Goal: Transaction & Acquisition: Book appointment/travel/reservation

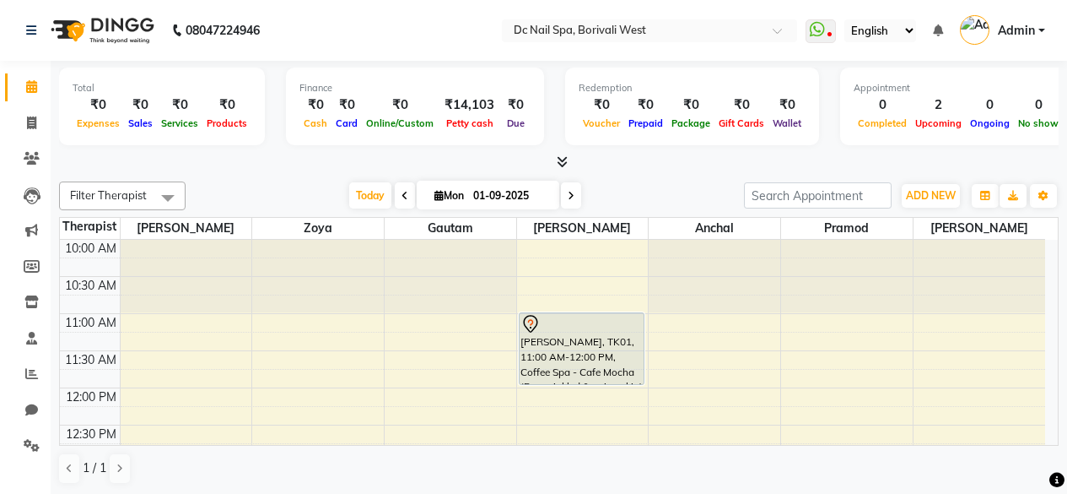
select select "72766"
select select "990"
select select "tentative"
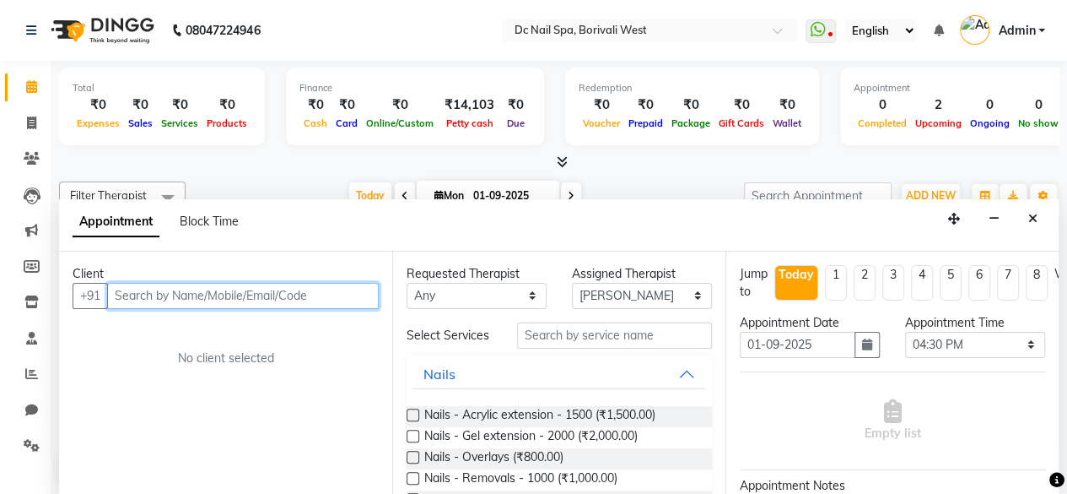
click at [224, 289] on input "text" at bounding box center [243, 296] width 272 height 26
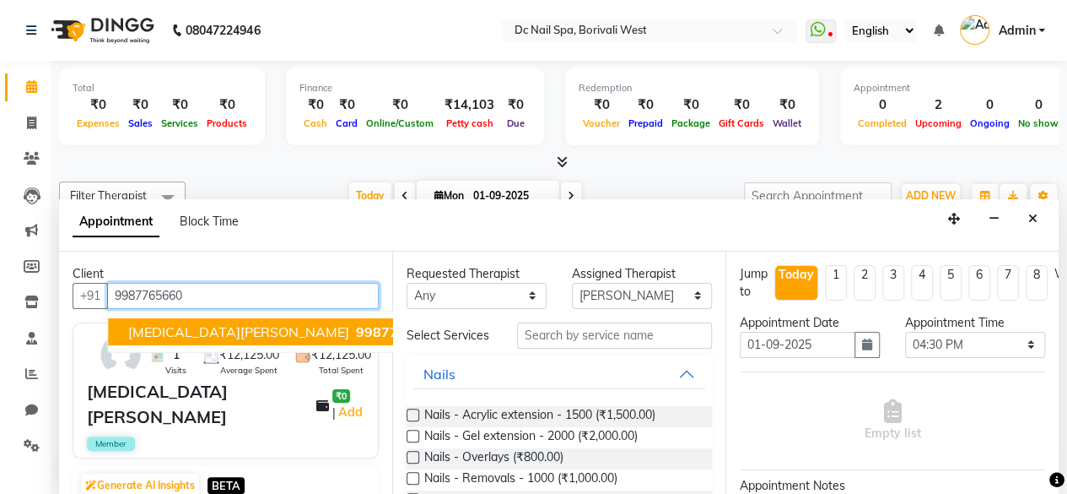
click at [356, 323] on span "9987765660" at bounding box center [398, 331] width 84 height 17
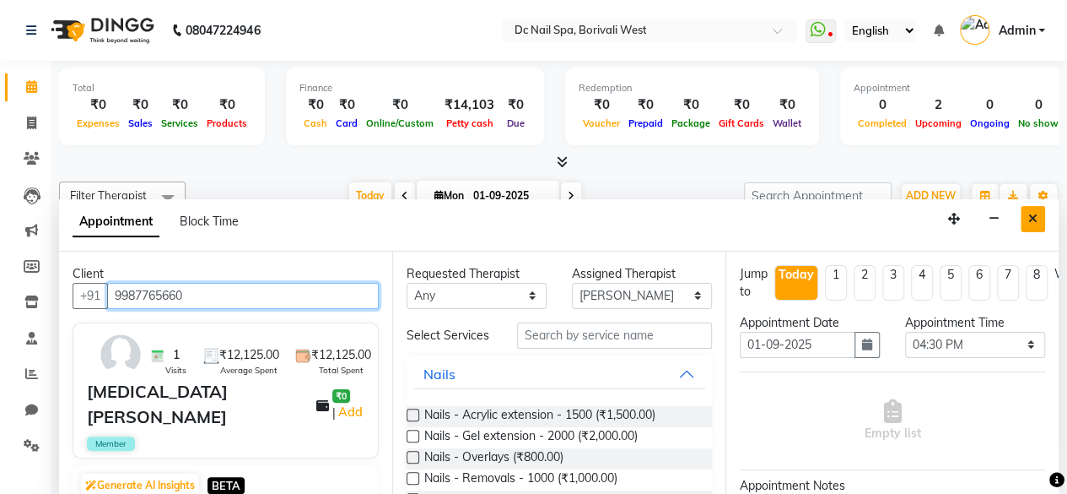
type input "9987765660"
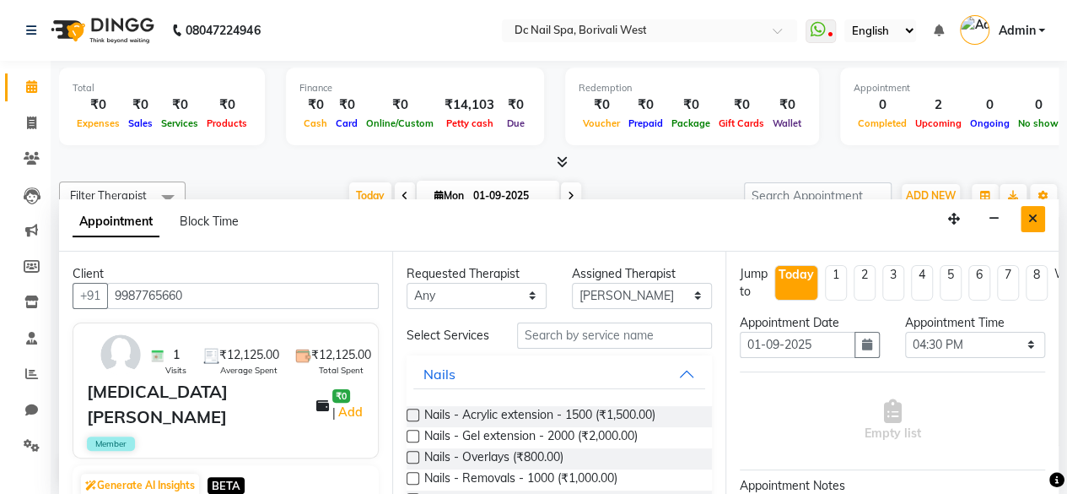
click at [1031, 215] on icon "Close" at bounding box center [1033, 219] width 9 height 12
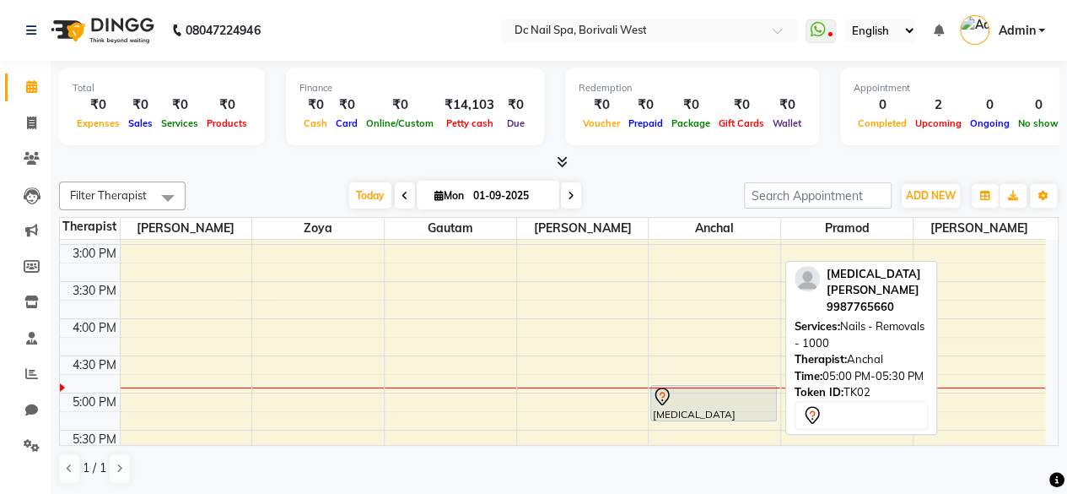
click at [748, 417] on div at bounding box center [713, 420] width 125 height 7
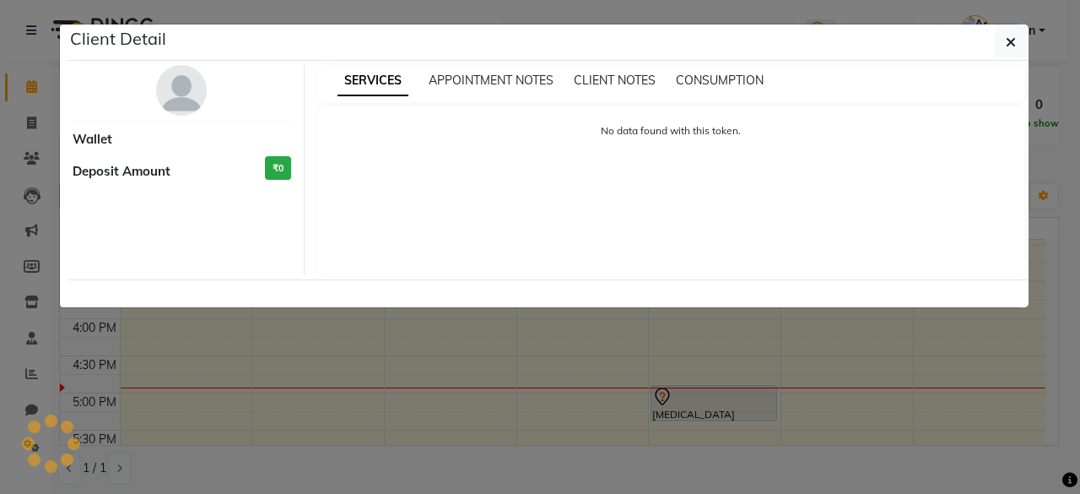
select select "7"
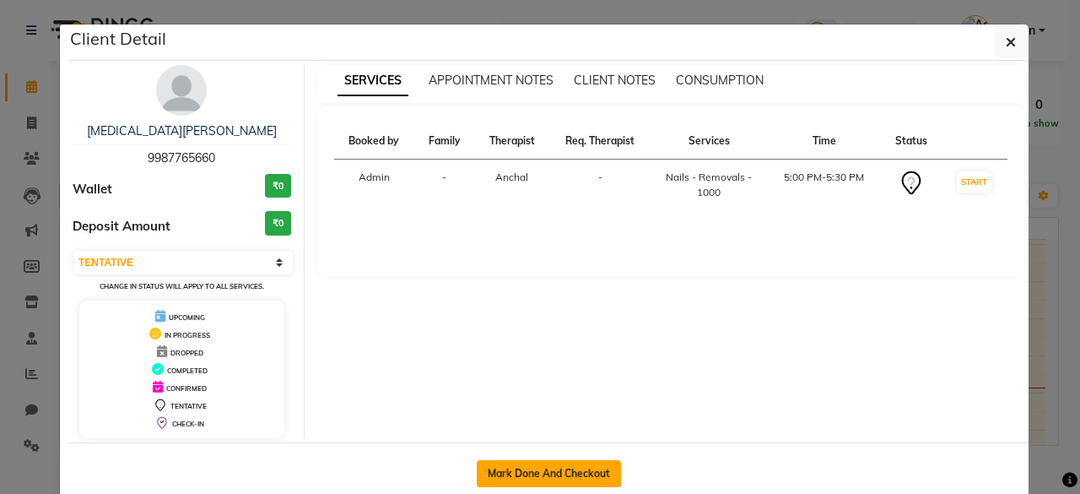
click at [602, 460] on button "Mark Done And Checkout" at bounding box center [549, 473] width 144 height 27
select select "8056"
select select "service"
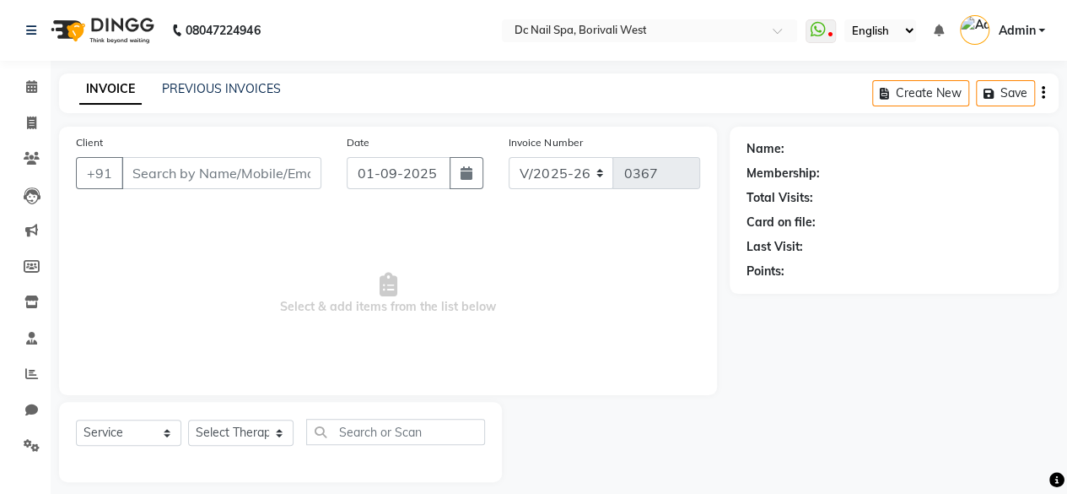
type input "9987765660"
select select "82138"
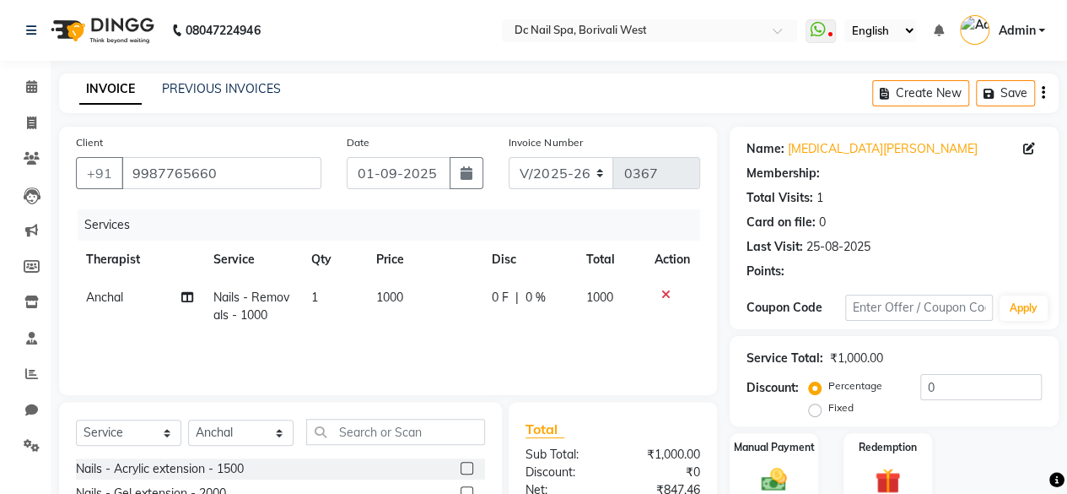
select select "1: Object"
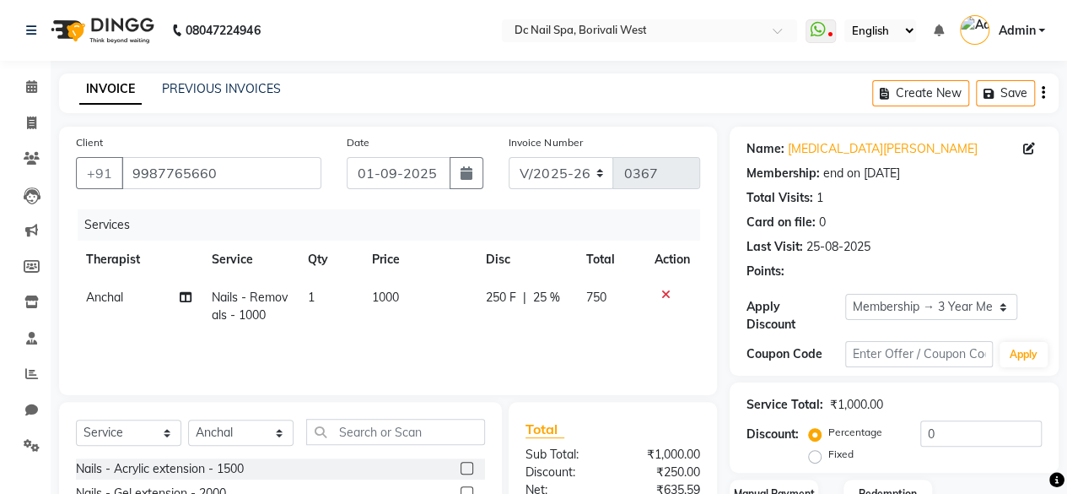
type input "25"
click at [130, 297] on td "Anchal" at bounding box center [139, 306] width 126 height 56
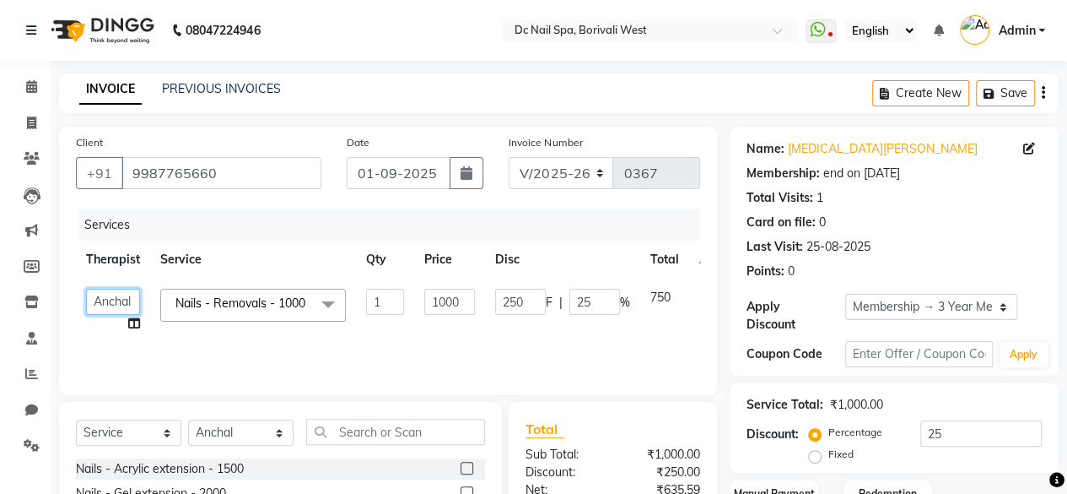
click at [130, 297] on select "[PERSON_NAME] [PERSON_NAME] [PERSON_NAME] [PERSON_NAME] Staff [PERSON_NAME] [PE…" at bounding box center [113, 302] width 54 height 26
select select "72766"
click at [313, 272] on th "Service" at bounding box center [253, 259] width 206 height 38
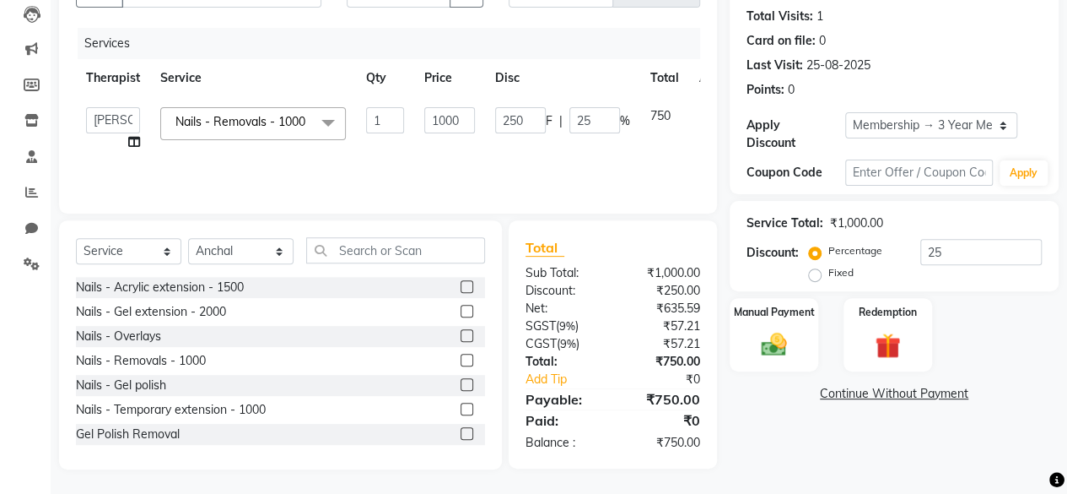
click at [1002, 310] on div "Manual Payment Redemption" at bounding box center [894, 334] width 354 height 73
click at [754, 356] on img at bounding box center [774, 344] width 43 height 30
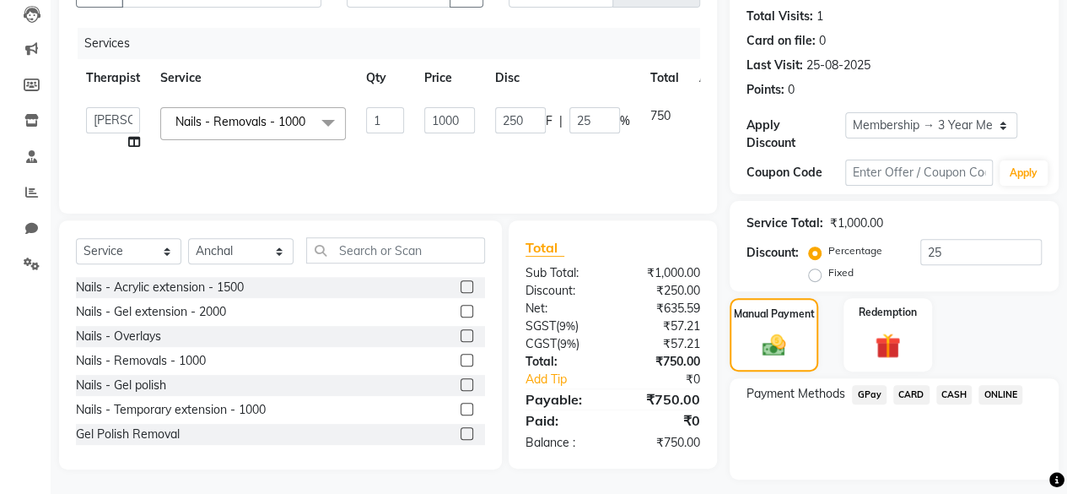
click at [927, 386] on span "CARD" at bounding box center [912, 394] width 36 height 19
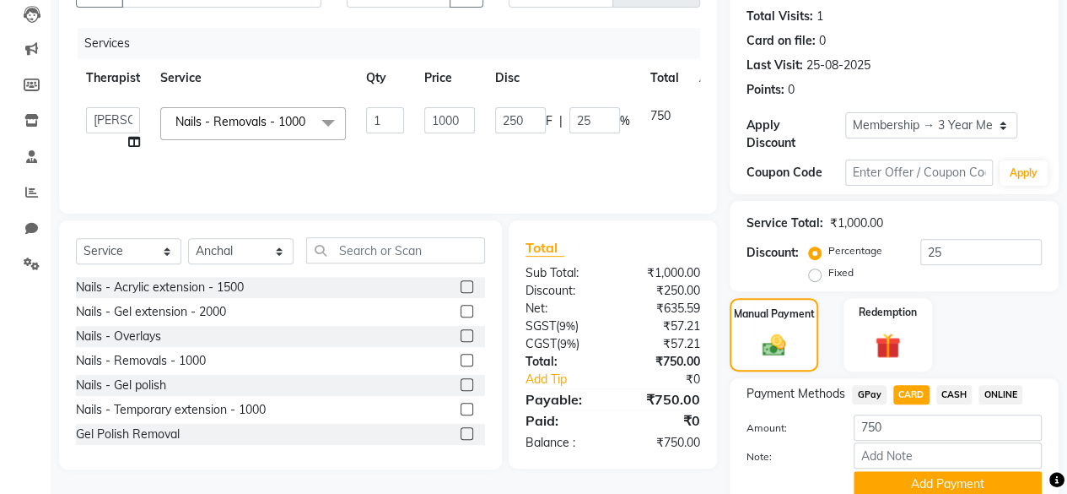
scroll to position [250, 0]
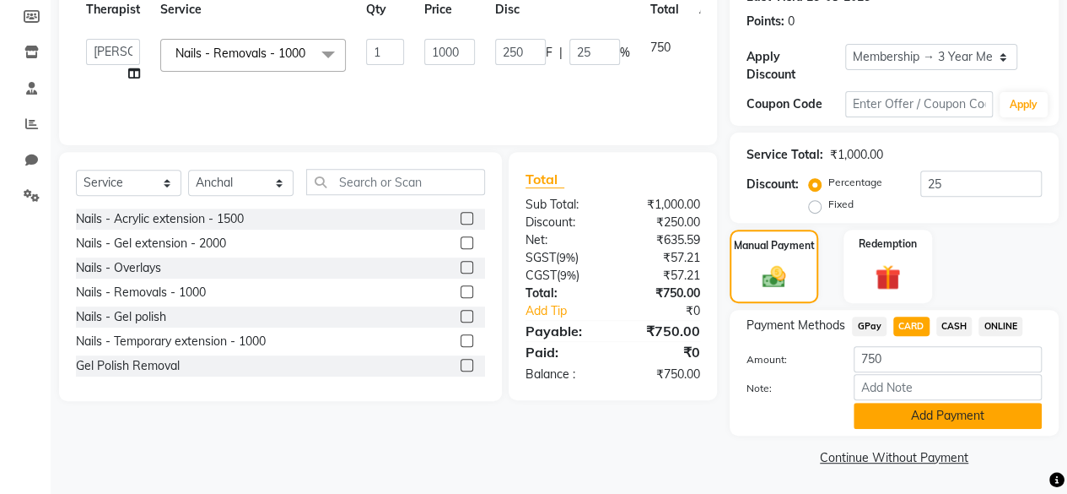
click at [979, 419] on button "Add Payment" at bounding box center [948, 415] width 188 height 26
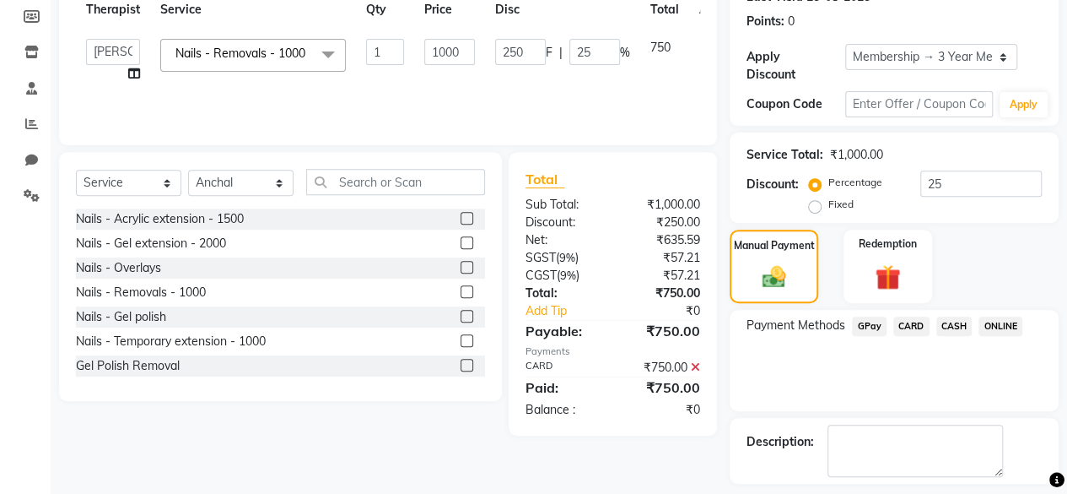
scroll to position [321, 0]
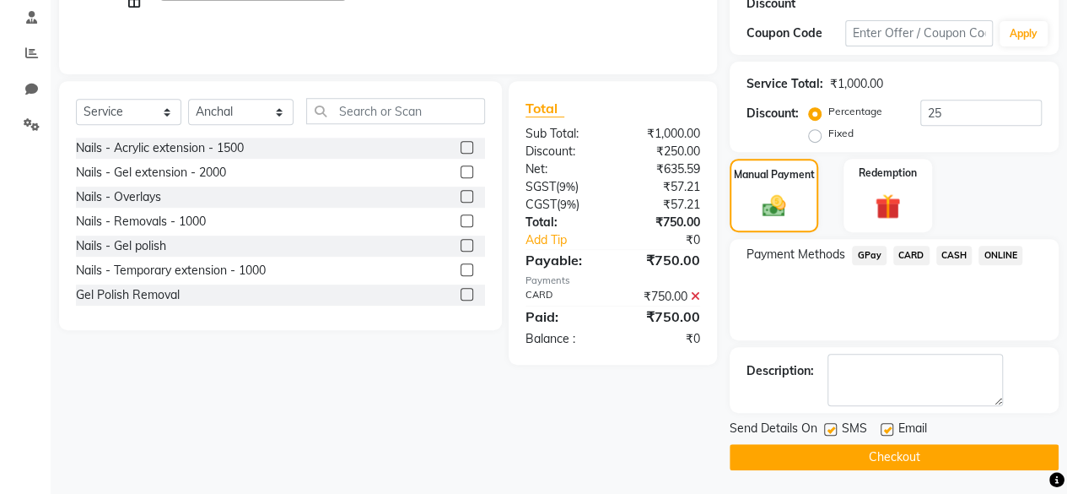
click at [991, 445] on button "Checkout" at bounding box center [894, 457] width 329 height 26
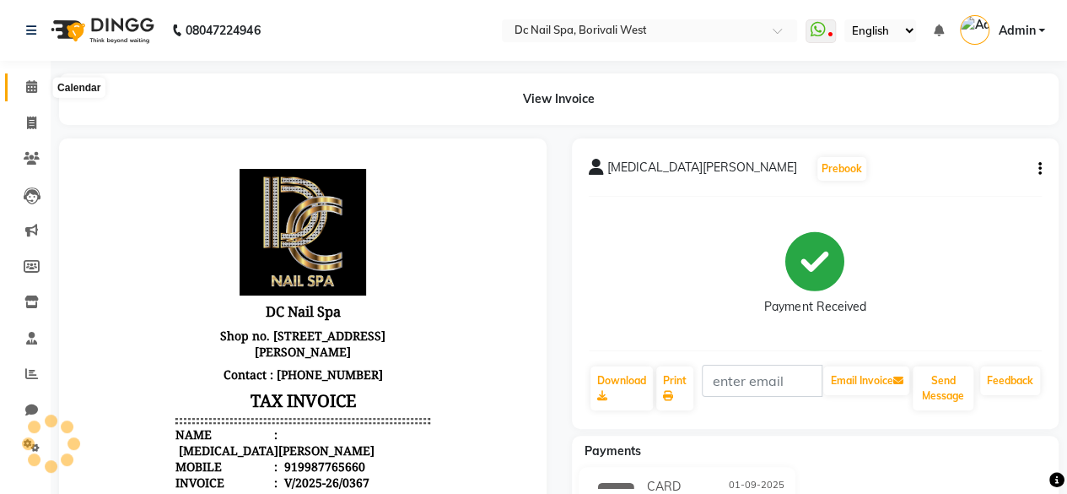
click at [32, 85] on icon at bounding box center [31, 86] width 11 height 13
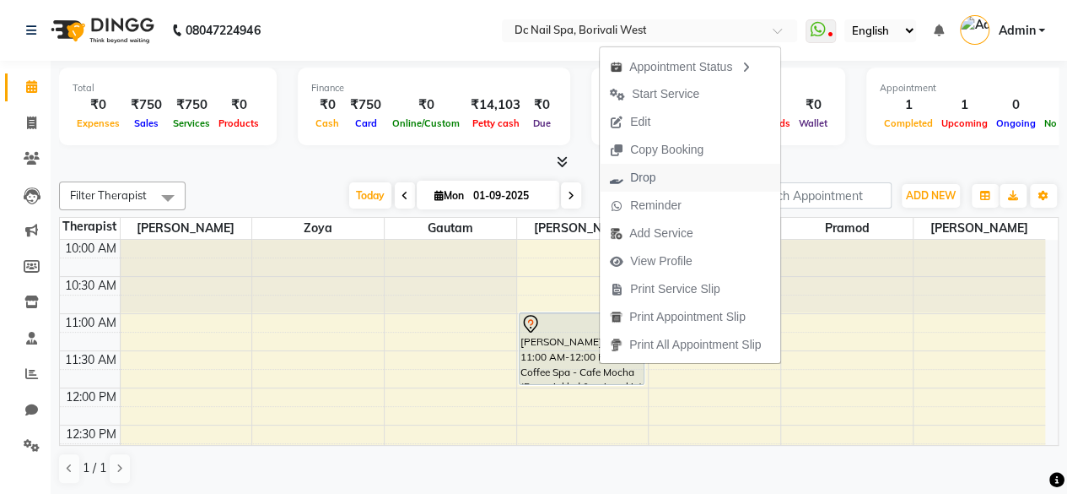
click at [680, 180] on button "Drop" at bounding box center [690, 178] width 181 height 28
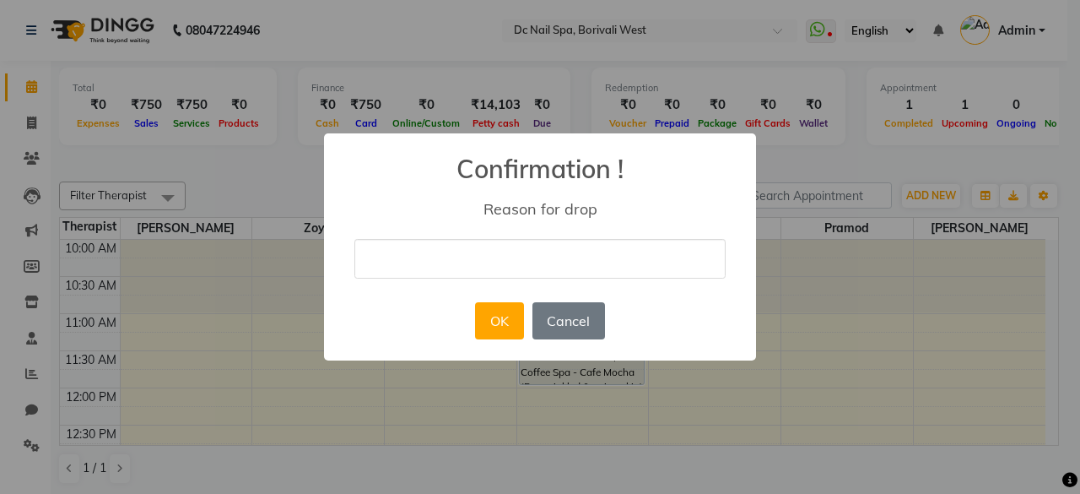
click at [521, 255] on input "text" at bounding box center [539, 259] width 371 height 40
type input "Not came"
click at [509, 320] on button "OK" at bounding box center [499, 320] width 48 height 37
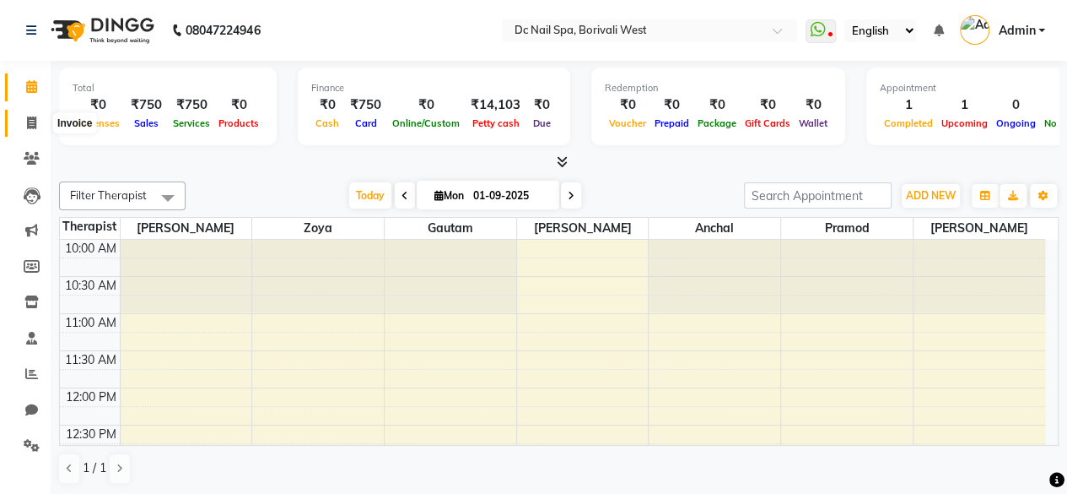
click at [35, 122] on icon at bounding box center [31, 122] width 9 height 13
select select "8056"
select select "service"
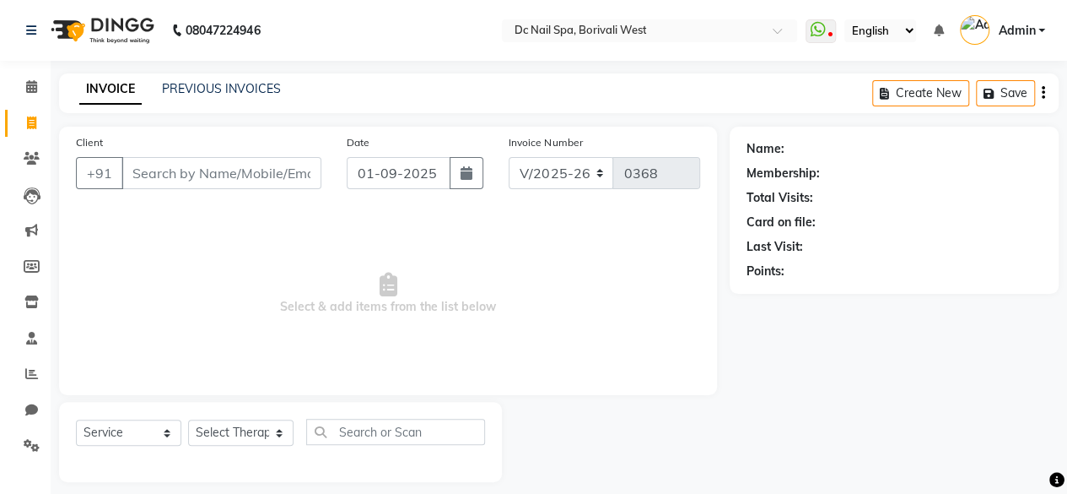
click at [198, 176] on input "Client" at bounding box center [222, 173] width 200 height 32
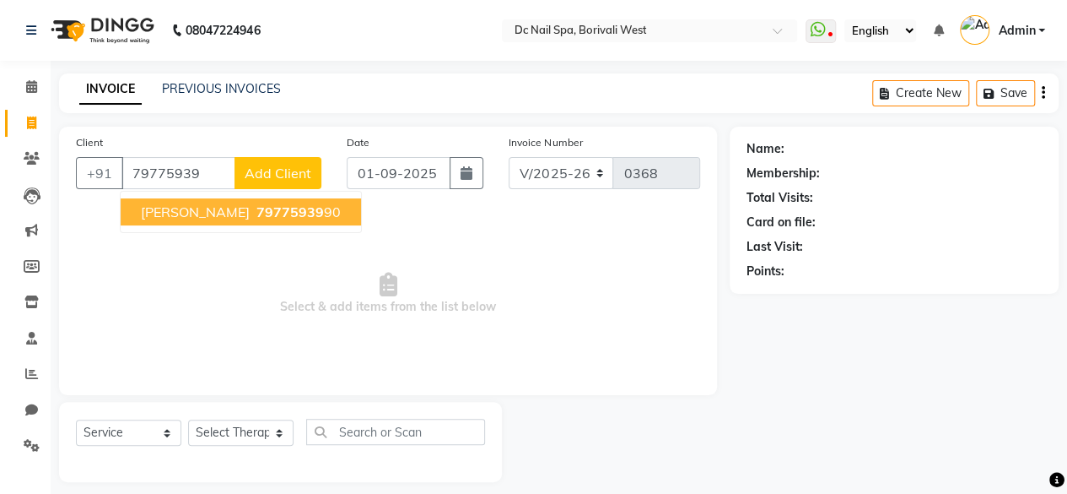
click at [182, 215] on span "[PERSON_NAME]" at bounding box center [195, 211] width 109 height 17
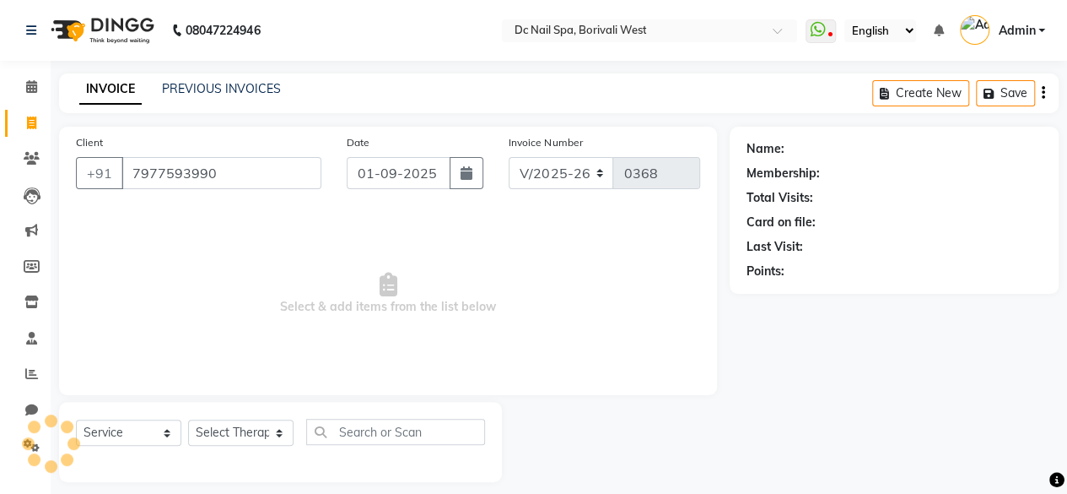
type input "7977593990"
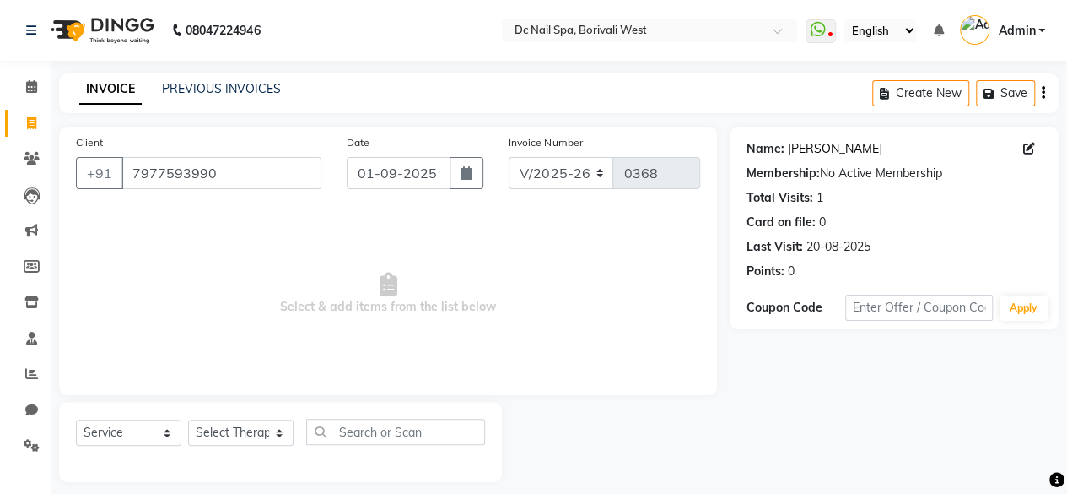
click at [817, 140] on link "[PERSON_NAME]" at bounding box center [835, 149] width 95 height 18
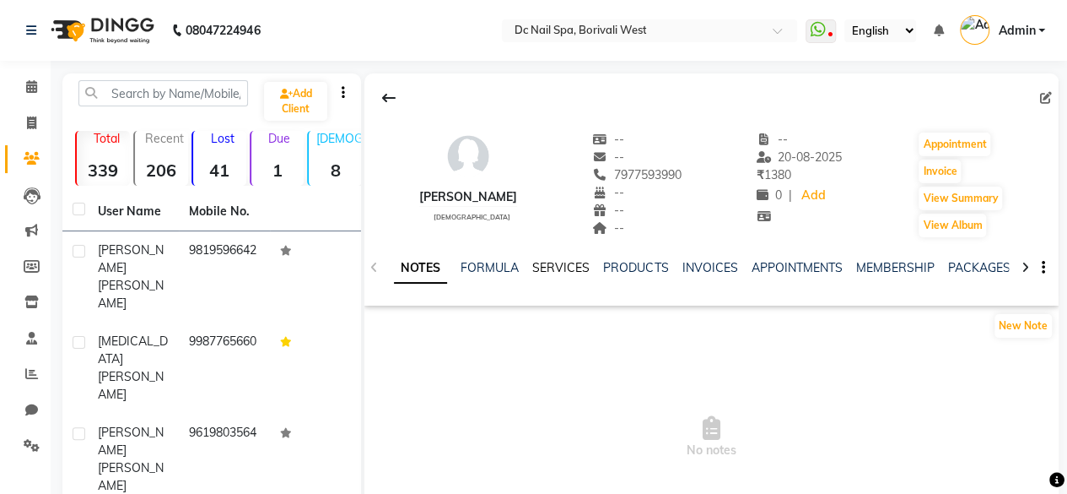
click at [558, 262] on link "SERVICES" at bounding box center [560, 267] width 57 height 15
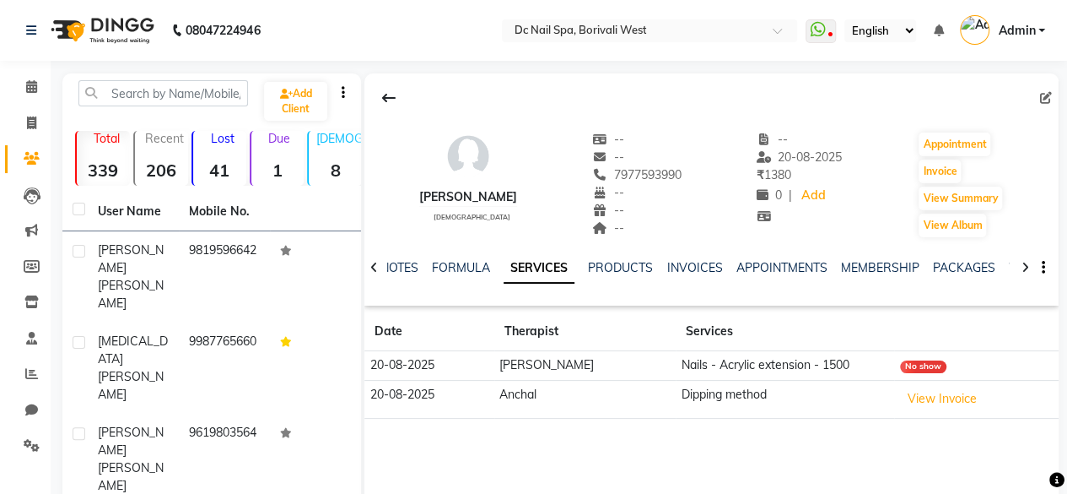
drag, startPoint x: 609, startPoint y: 173, endPoint x: 689, endPoint y: 169, distance: 79.4
click at [689, 169] on div "[PERSON_NAME] [DEMOGRAPHIC_DATA] -- -- 7977593990 -- -- -- -- [DATE] ₹ 1380 0 |…" at bounding box center [712, 176] width 694 height 125
copy span "7977593990"
click at [34, 84] on icon at bounding box center [31, 86] width 11 height 13
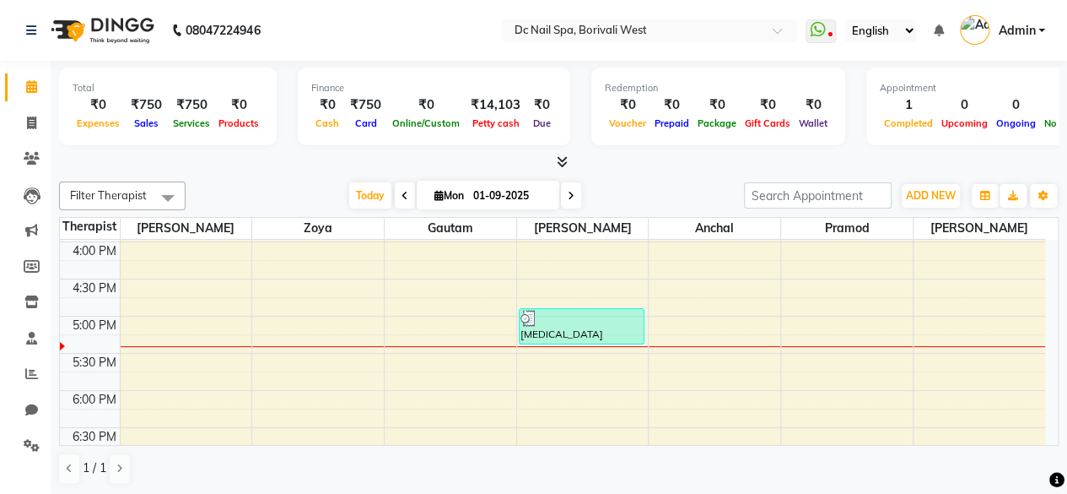
scroll to position [489, 0]
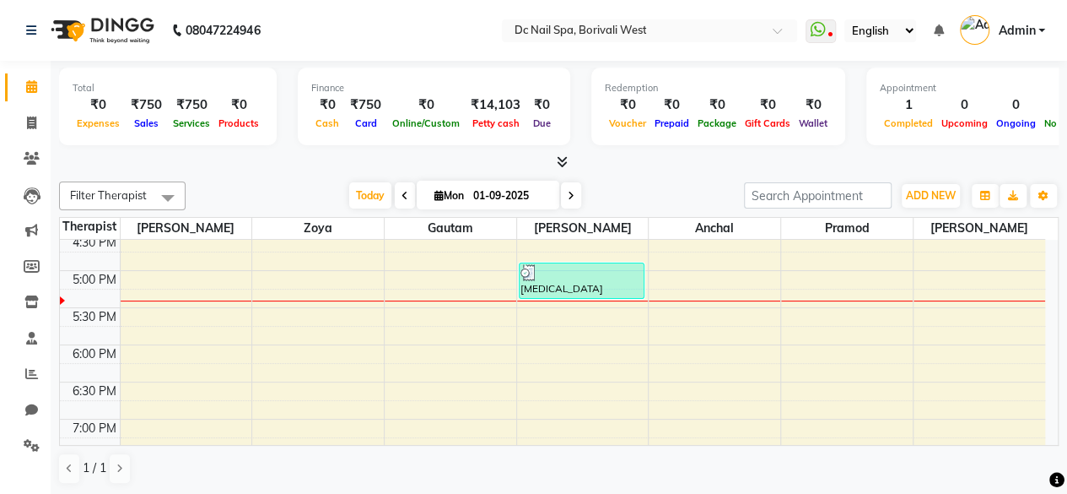
click at [562, 305] on div "10:00 AM 10:30 AM 11:00 AM 11:30 AM 12:00 PM 12:30 PM 1:00 PM 1:30 PM 2:00 PM 2…" at bounding box center [553, 270] width 986 height 1039
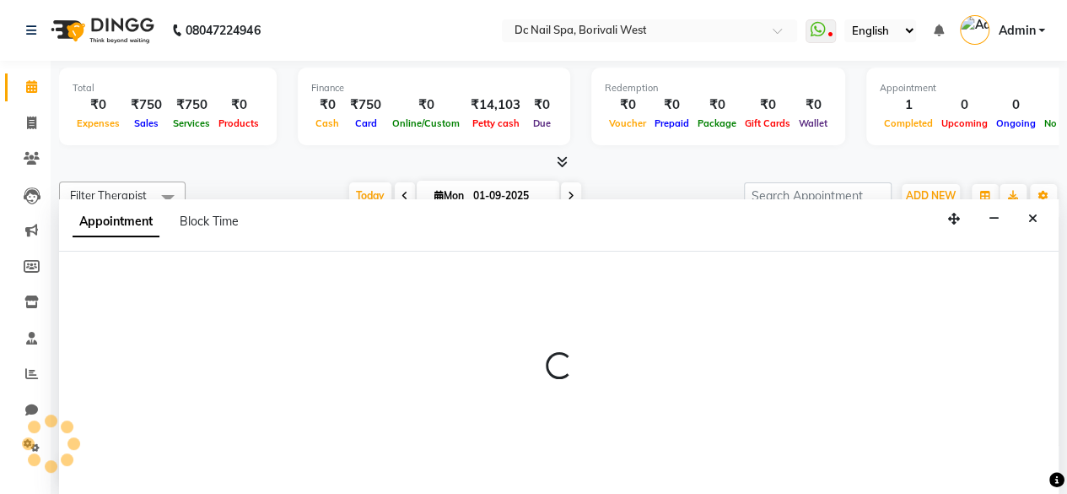
select select "72766"
select select "1050"
select select "tentative"
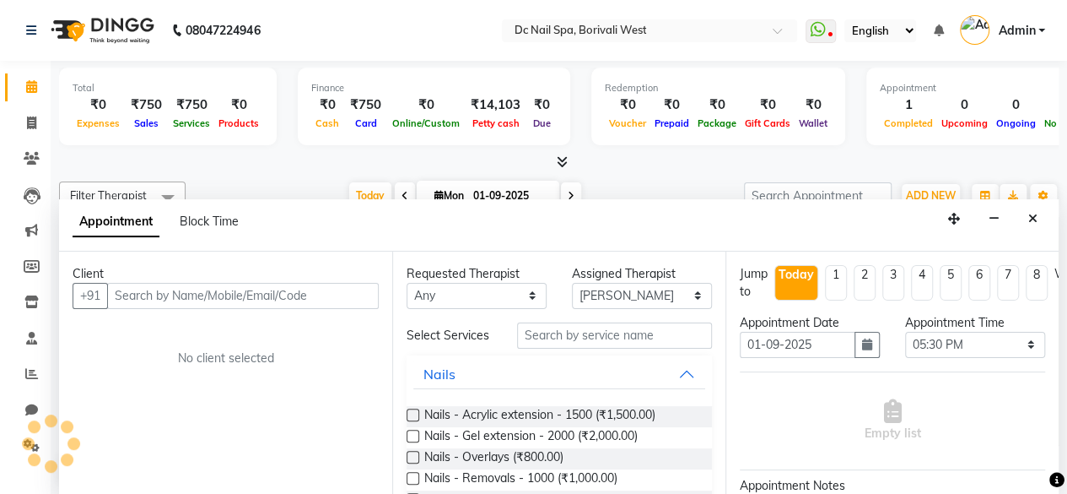
scroll to position [0, 0]
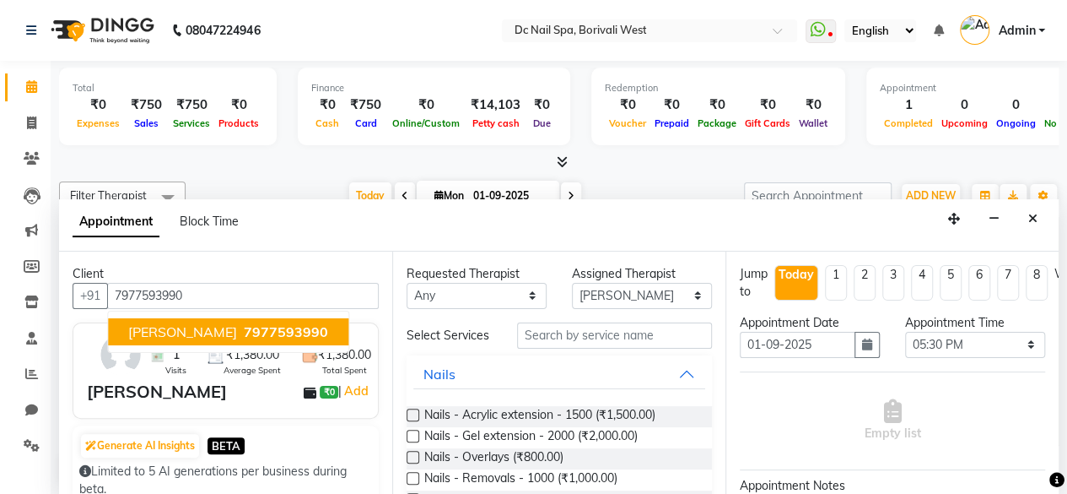
click at [265, 335] on span "7977593990" at bounding box center [286, 331] width 84 height 17
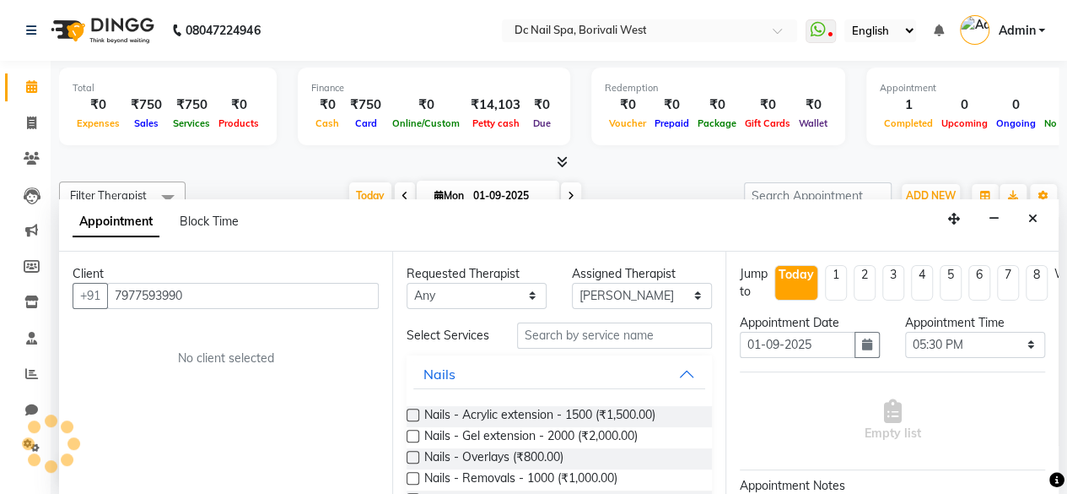
type input "7977593990"
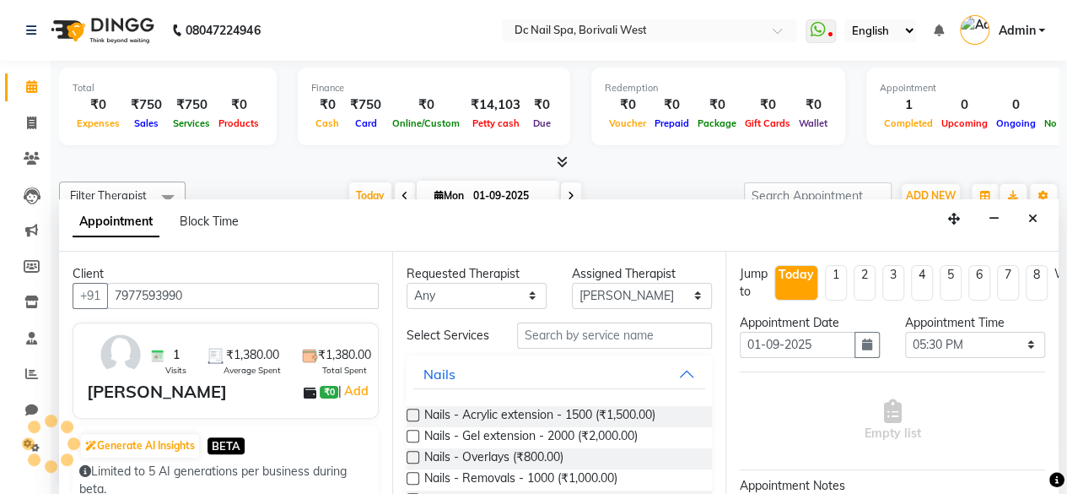
click at [265, 335] on div "1 Visits ₹1,380.00 Average Spent ₹1,380.00 Total Spent" at bounding box center [258, 354] width 225 height 44
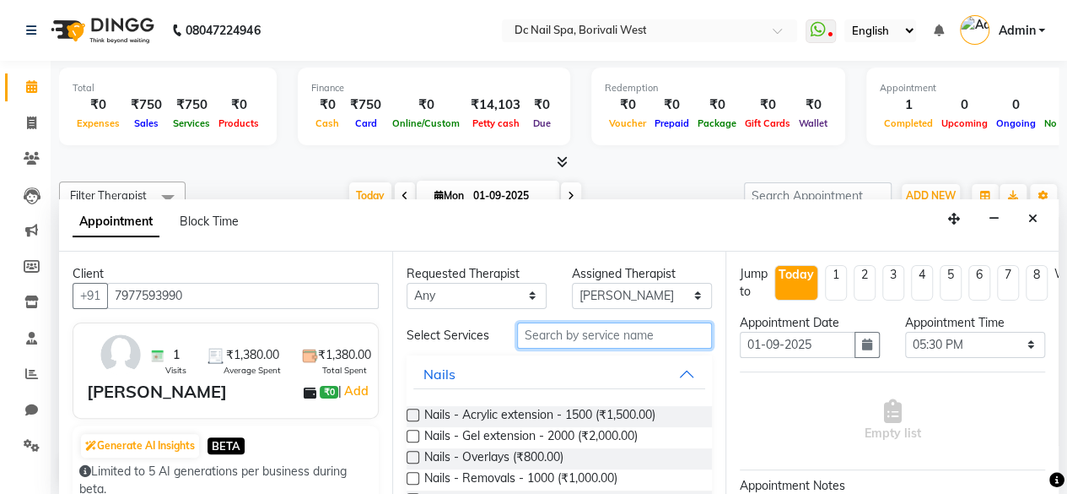
click at [572, 332] on input "text" at bounding box center [614, 335] width 195 height 26
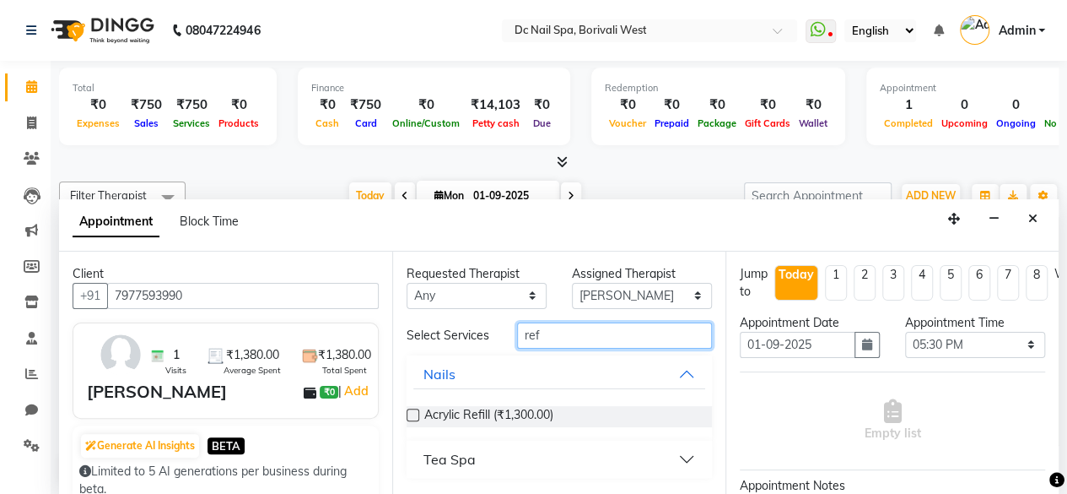
type input "ref"
click at [412, 409] on label at bounding box center [413, 414] width 13 height 13
click at [412, 411] on input "checkbox" at bounding box center [412, 416] width 11 height 11
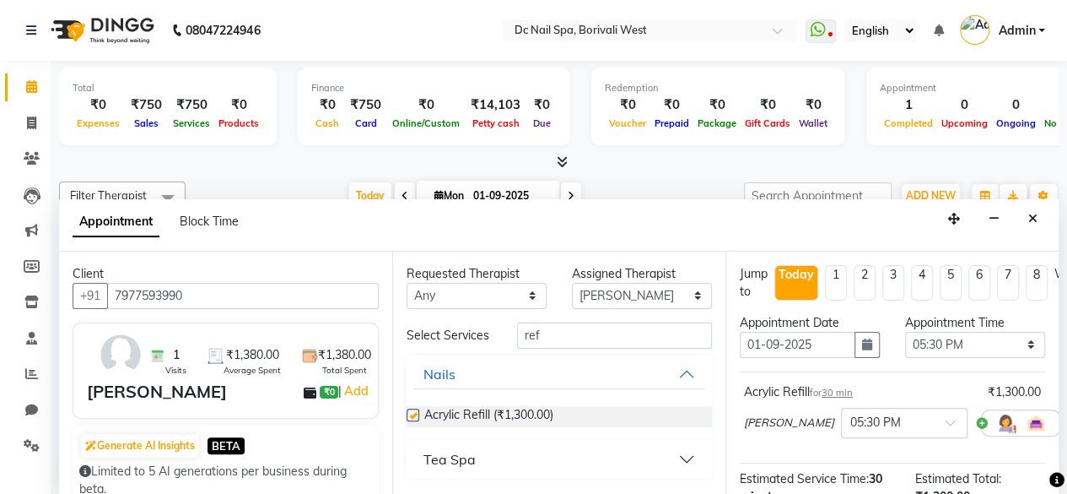
checkbox input "false"
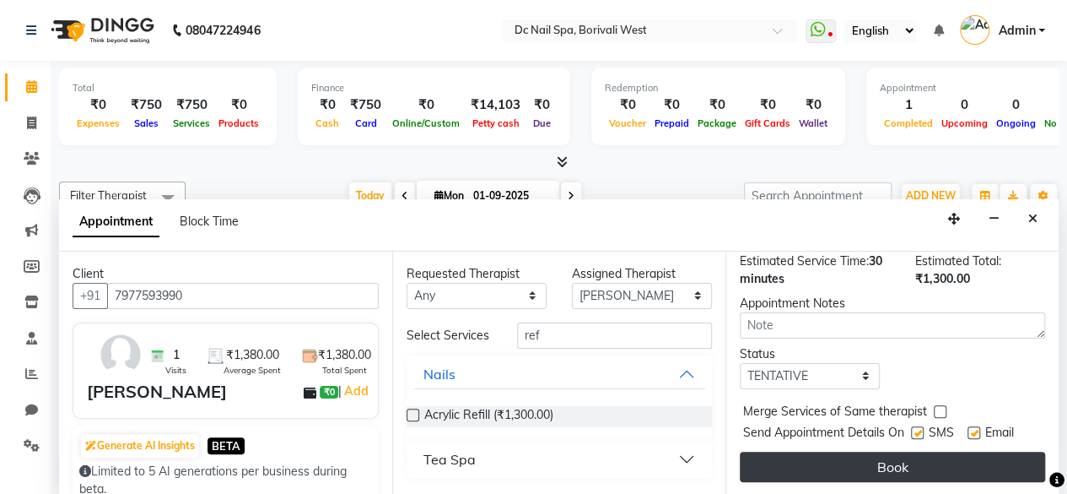
click at [989, 451] on button "Book" at bounding box center [892, 466] width 305 height 30
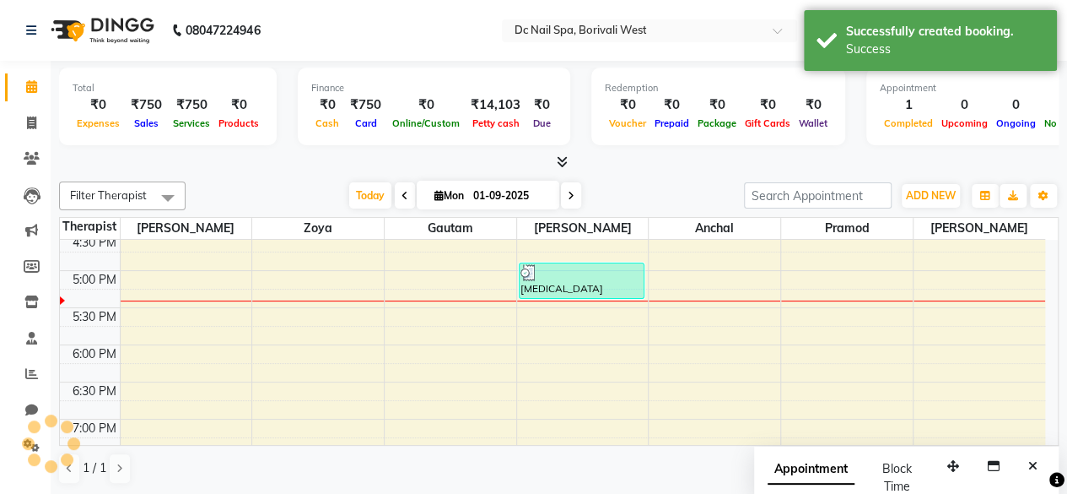
scroll to position [0, 0]
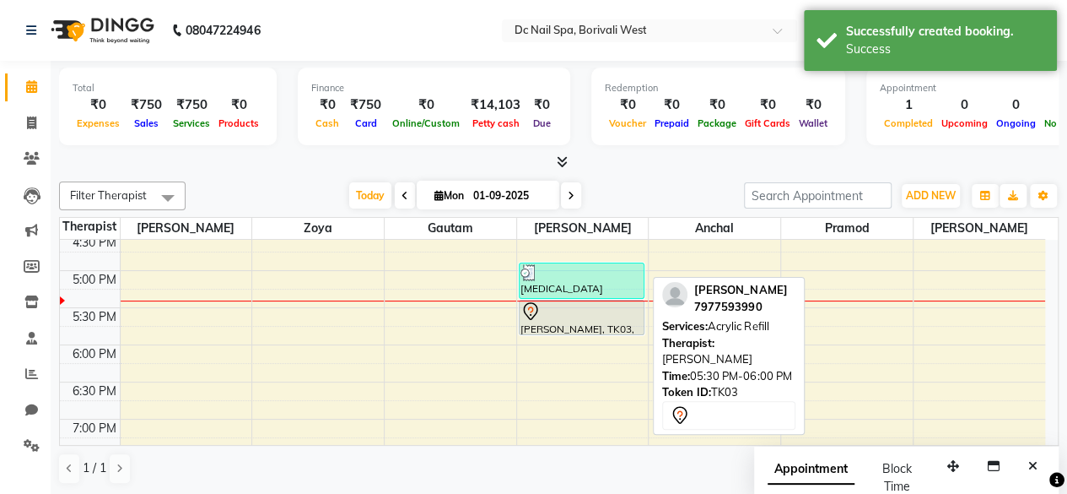
click at [577, 308] on div at bounding box center [582, 311] width 123 height 20
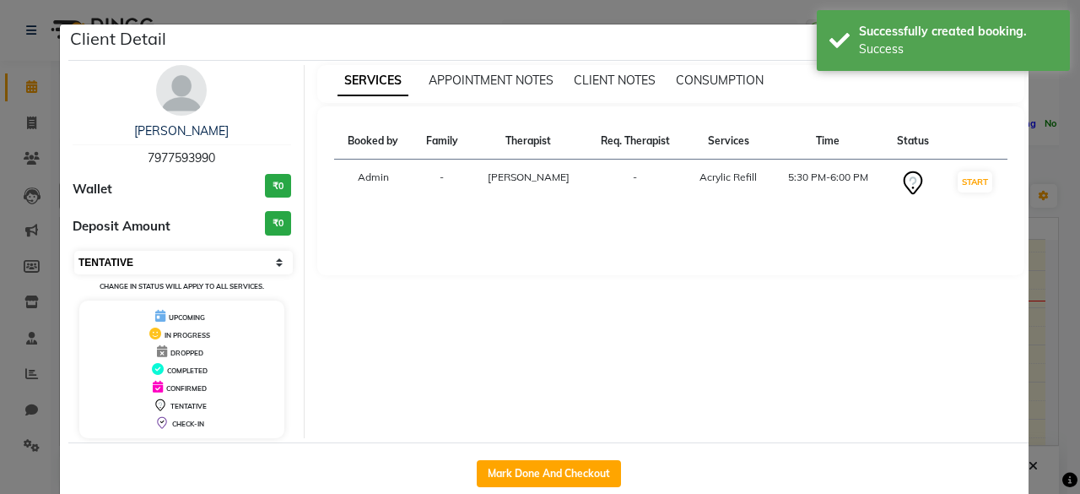
click at [179, 264] on select "Select IN SERVICE CONFIRMED TENTATIVE CHECK IN MARK DONE DROPPED UPCOMING" at bounding box center [183, 263] width 219 height 24
select select "8"
click at [74, 251] on select "Select IN SERVICE CONFIRMED TENTATIVE CHECK IN MARK DONE DROPPED UPCOMING" at bounding box center [183, 263] width 219 height 24
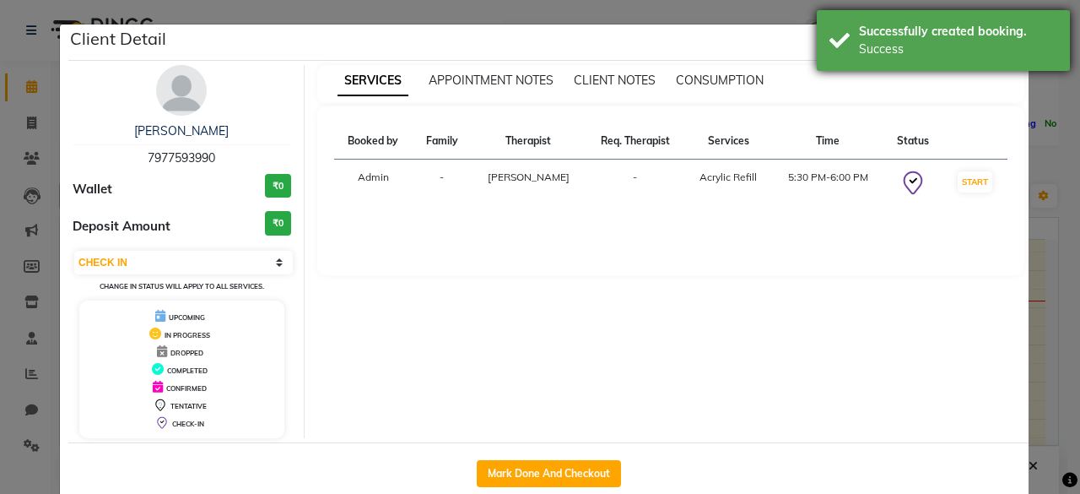
click at [991, 33] on div "Successfully created booking." at bounding box center [958, 32] width 198 height 18
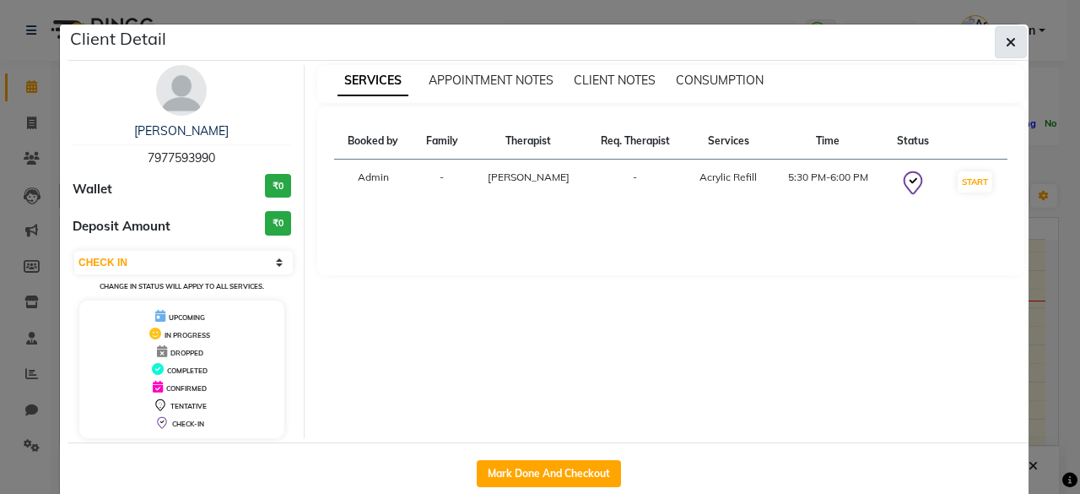
click at [1006, 41] on icon "button" at bounding box center [1011, 42] width 10 height 14
